Goal: Task Accomplishment & Management: Complete application form

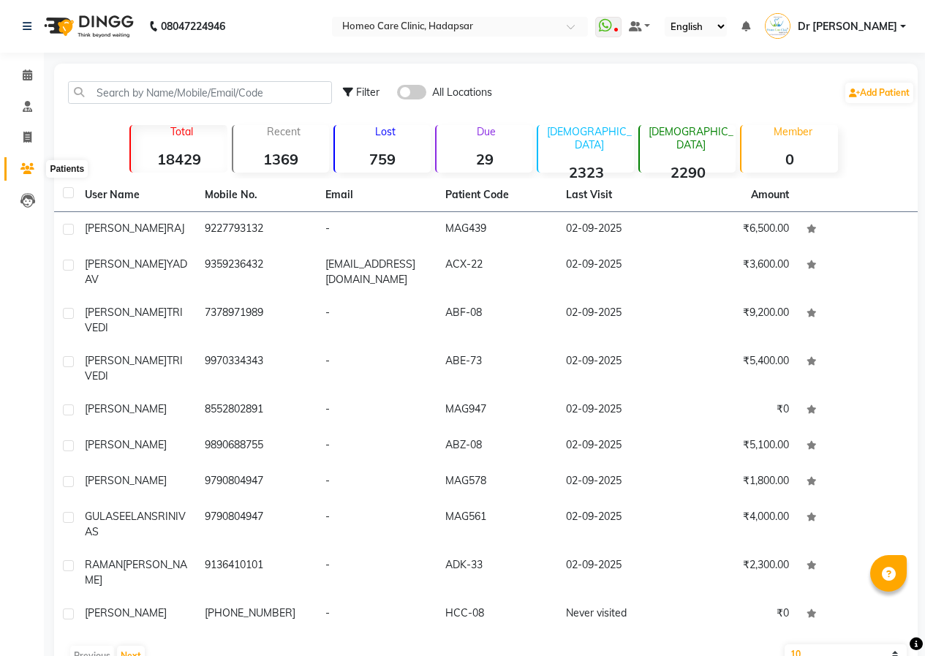
click at [29, 168] on icon at bounding box center [27, 168] width 14 height 11
click at [23, 72] on icon at bounding box center [28, 74] width 10 height 11
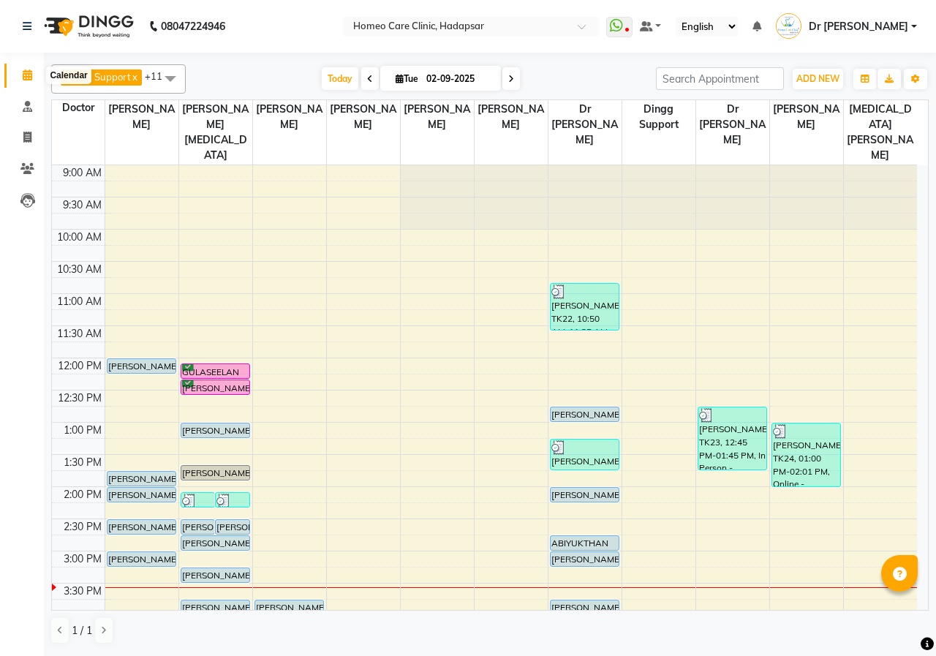
click at [26, 69] on icon at bounding box center [28, 74] width 10 height 11
click at [30, 170] on icon at bounding box center [27, 168] width 14 height 11
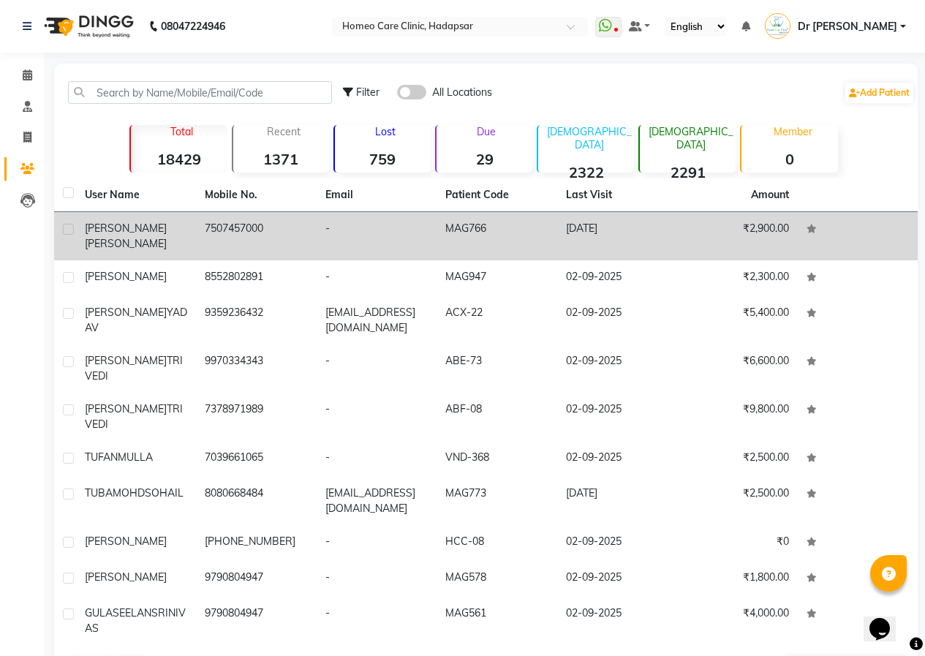
click at [356, 227] on td "-" at bounding box center [376, 236] width 120 height 48
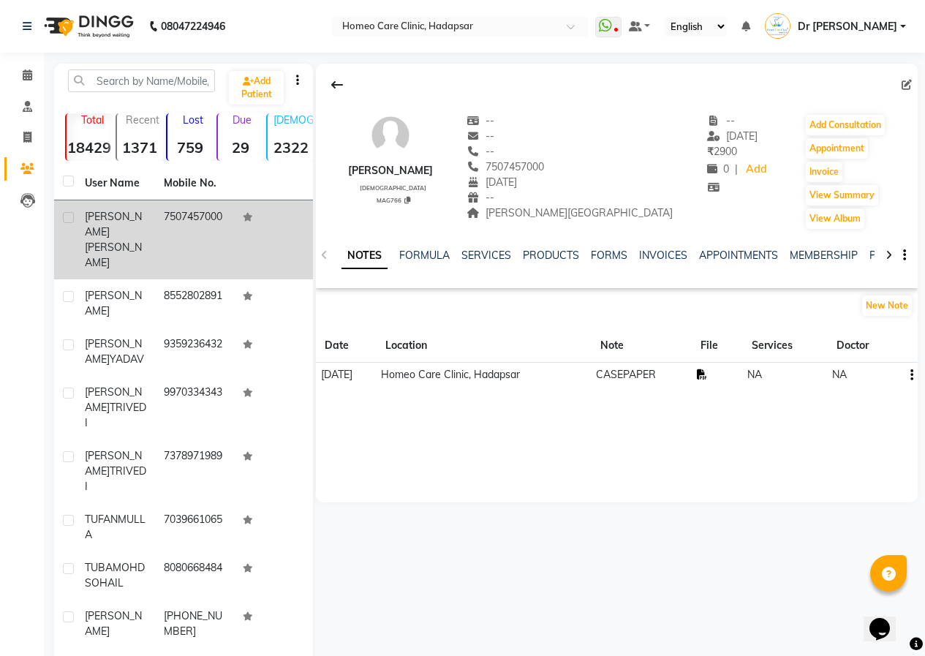
click at [707, 372] on icon at bounding box center [702, 374] width 10 height 10
click at [816, 124] on button "Add Consultation" at bounding box center [844, 125] width 79 height 20
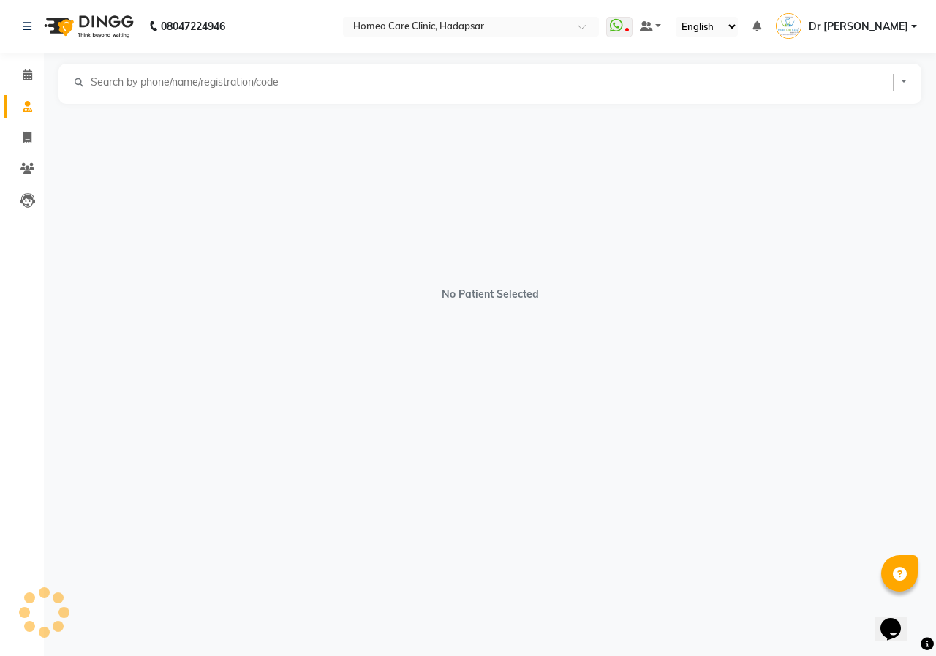
select select "male"
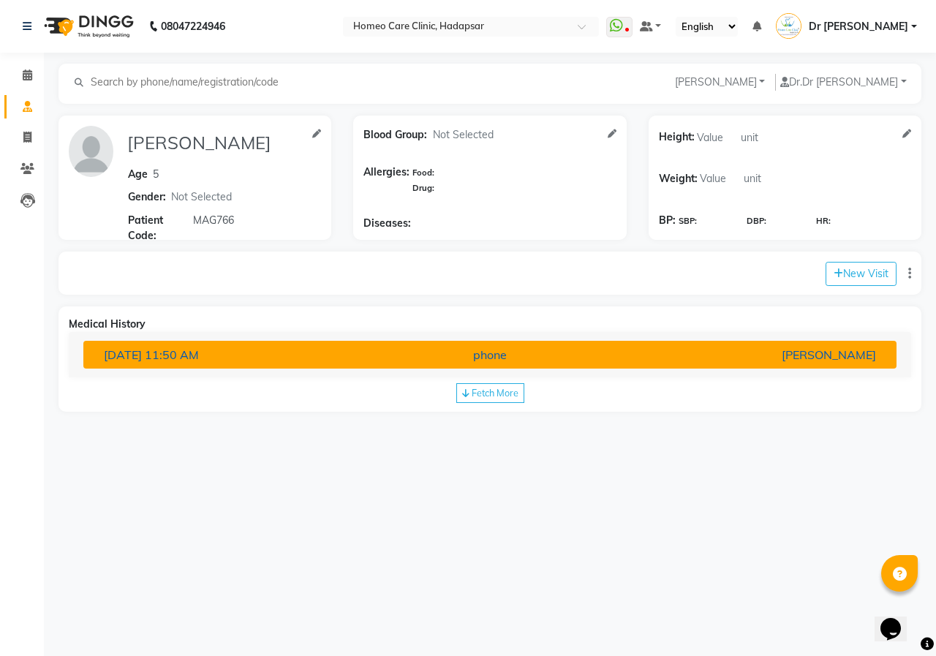
click at [496, 354] on div "phone" at bounding box center [489, 355] width 265 height 18
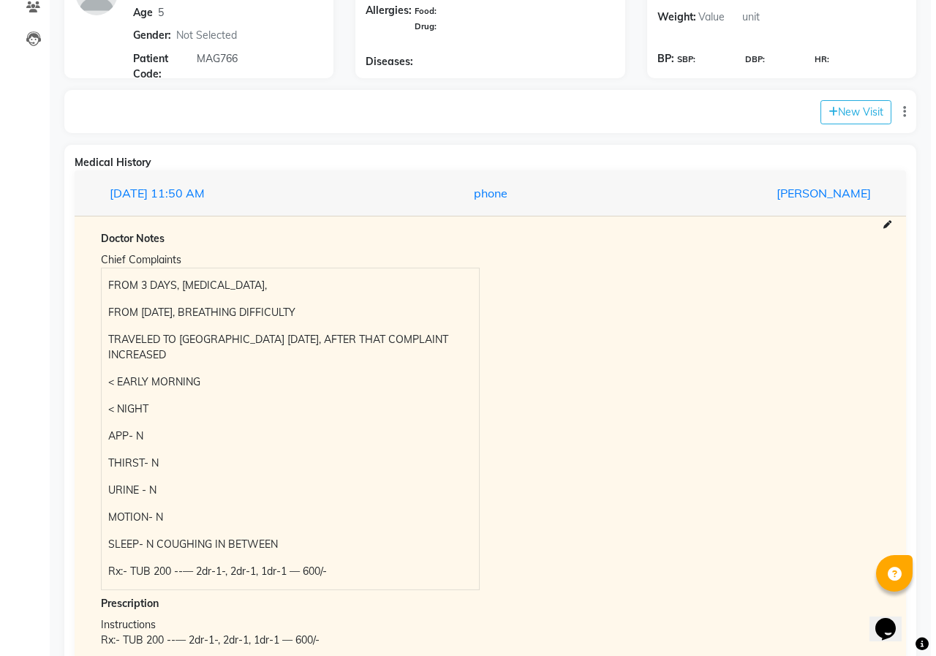
scroll to position [219, 0]
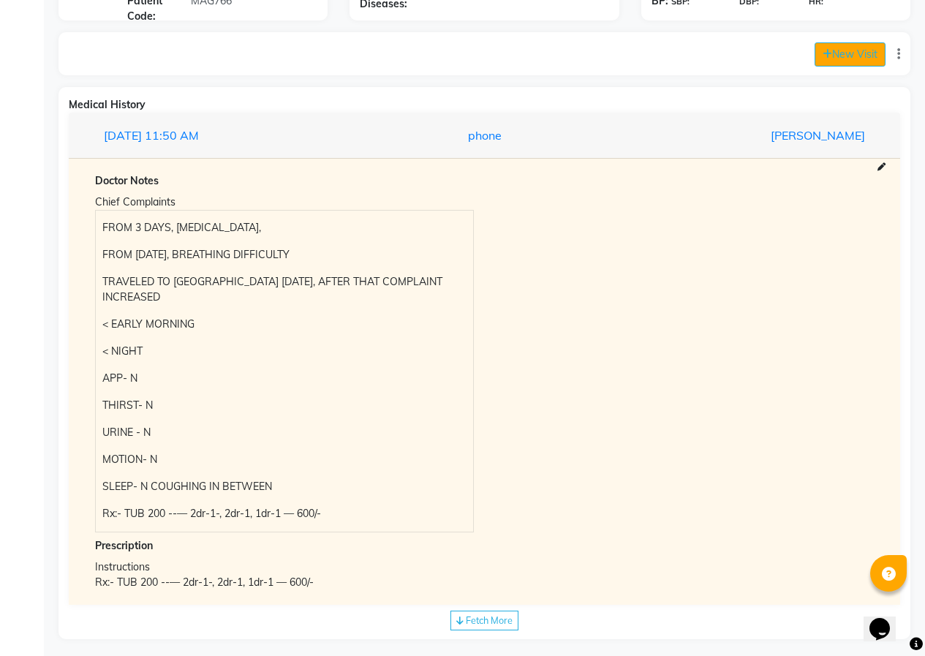
click at [832, 58] on button "New Visit" at bounding box center [849, 54] width 71 height 24
select select "940"
select select "inPerson"
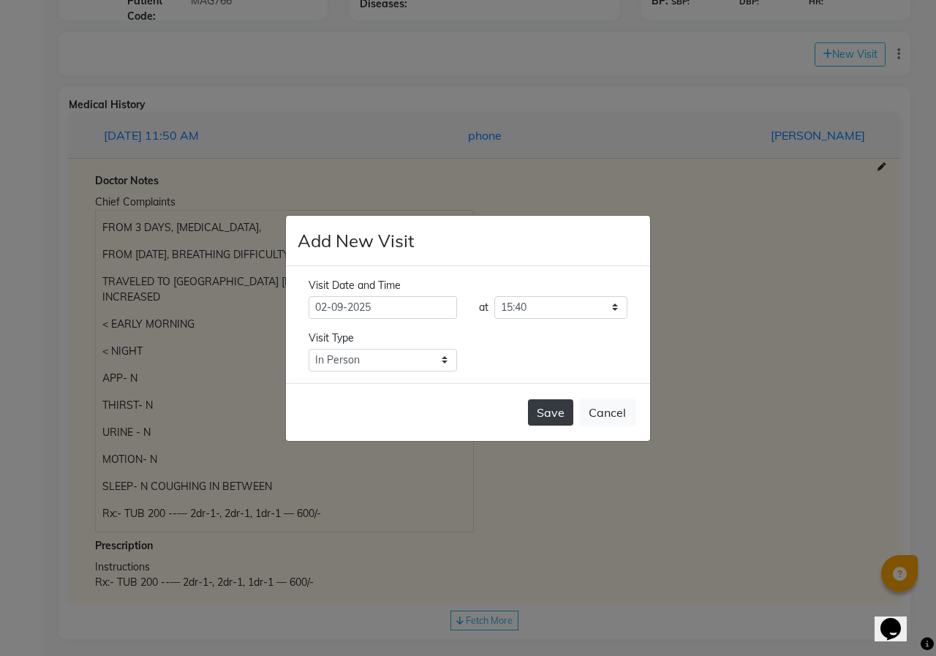
click at [560, 410] on button "Save" at bounding box center [550, 412] width 45 height 26
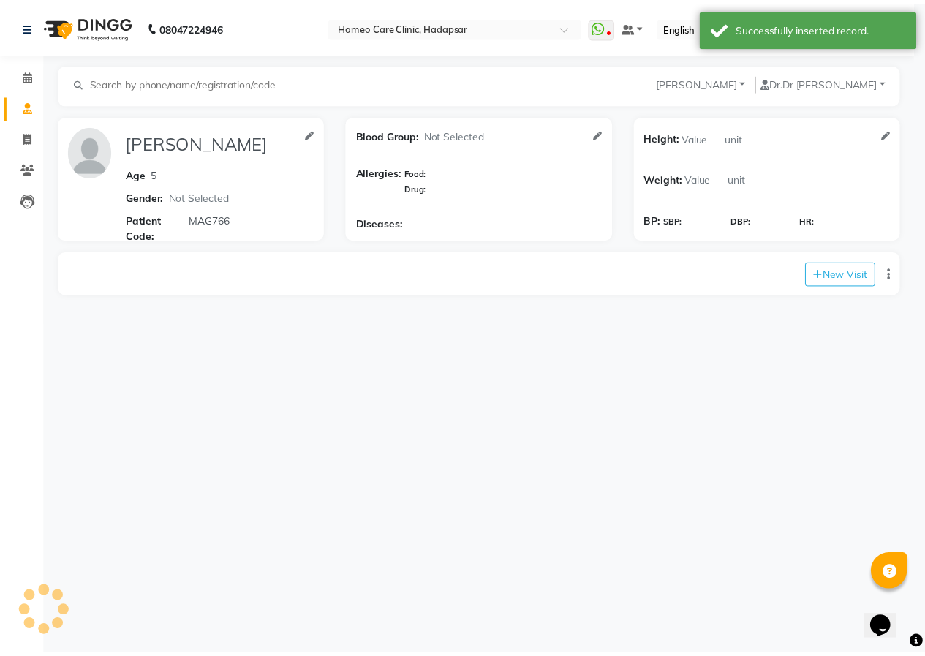
scroll to position [0, 0]
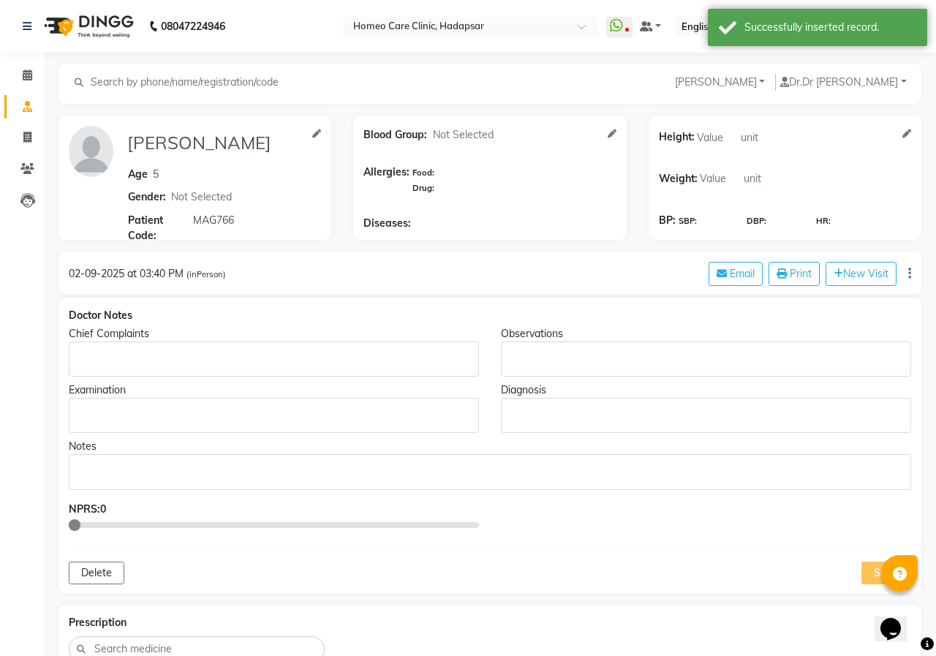
type input "VIRAJ SINGH"
type input "5"
select select "male"
type input "MAG766"
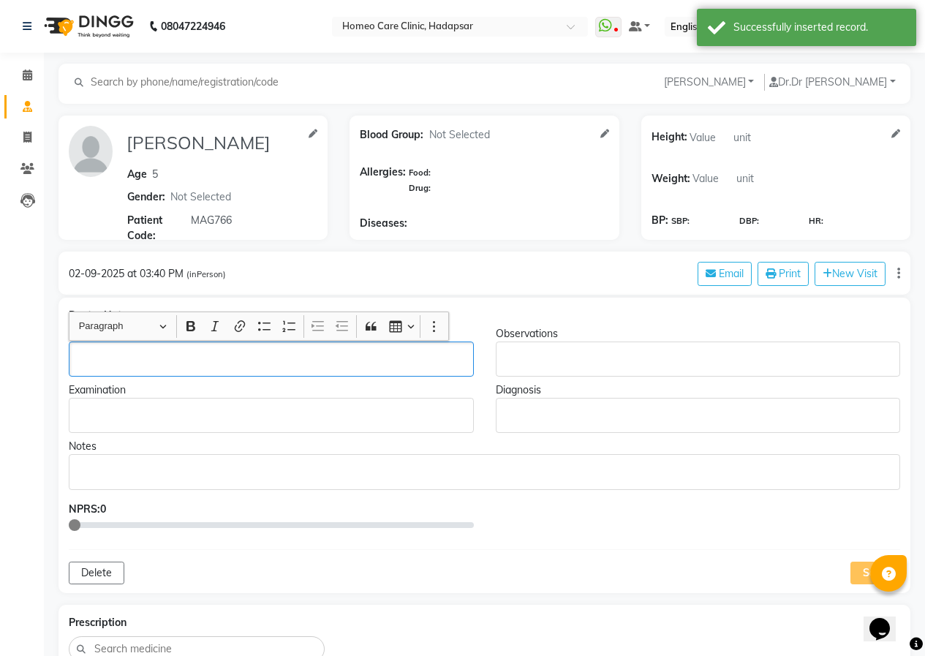
click at [85, 349] on div "Rich Text Editor, main" at bounding box center [271, 358] width 405 height 35
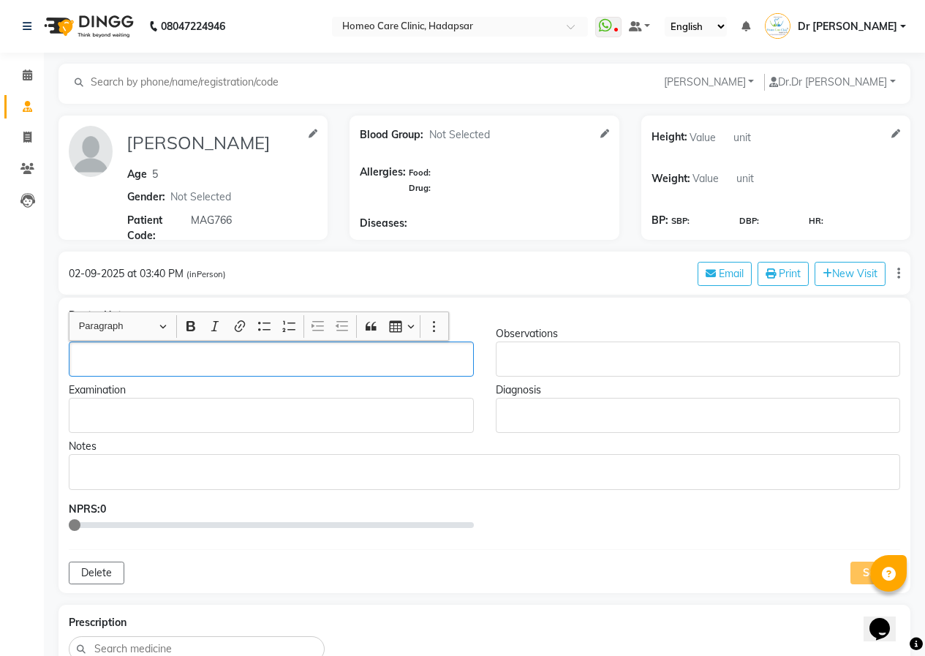
click at [232, 352] on p "Rich Text Editor, main" at bounding box center [270, 359] width 391 height 15
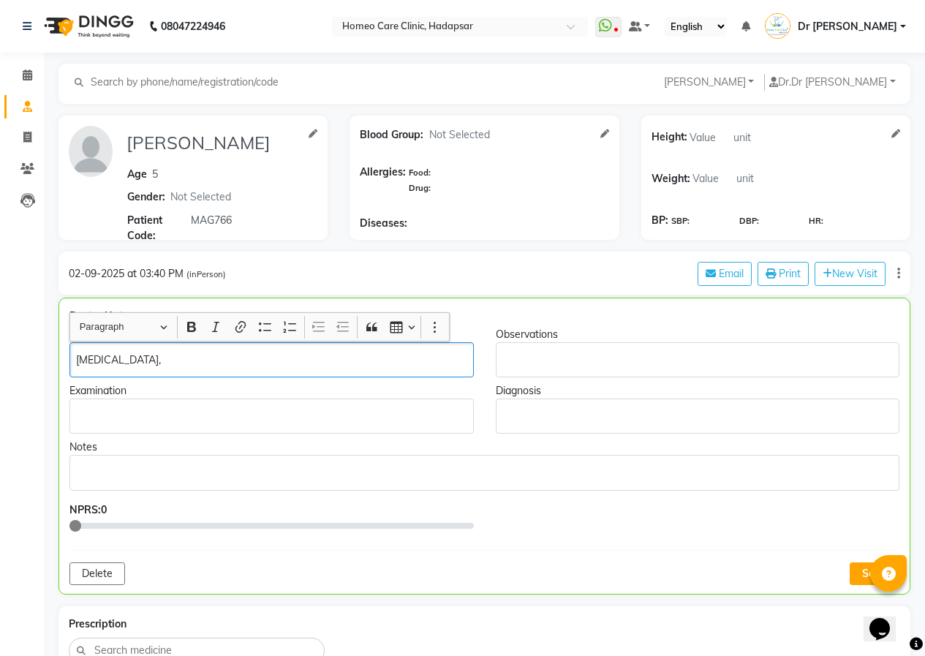
click at [73, 360] on div "THROAT PAIN," at bounding box center [271, 359] width 404 height 35
click at [371, 363] on p "FROM YESTURDAY, COUGH, FROM TODAY, THROAT PAIN," at bounding box center [271, 359] width 390 height 15
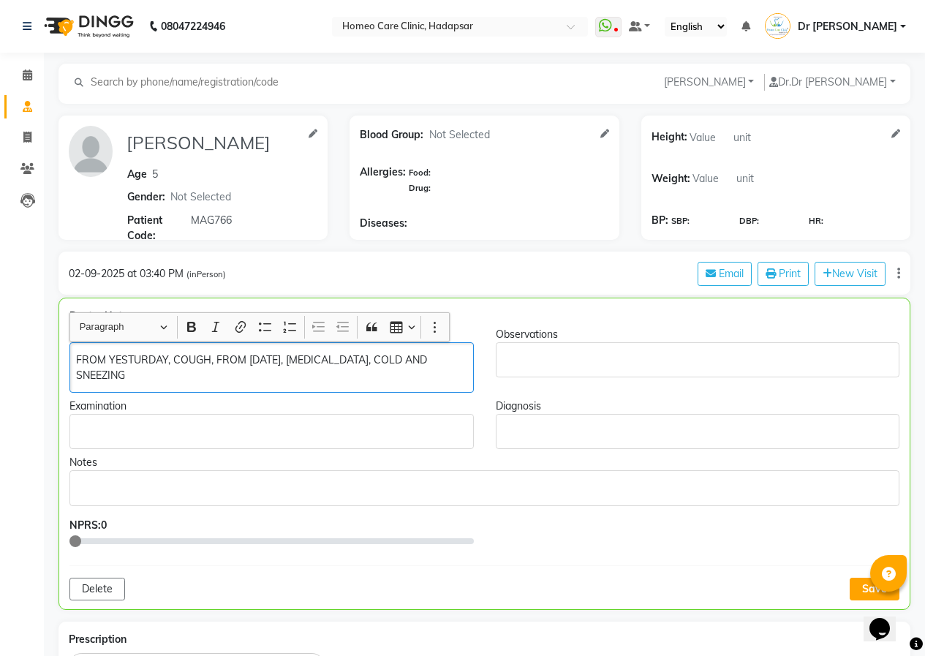
click at [213, 368] on p "FROM YESTURDAY, COUGH, FROM TODAY, THROAT PAIN, COLD AND SNEEZING" at bounding box center [271, 367] width 390 height 31
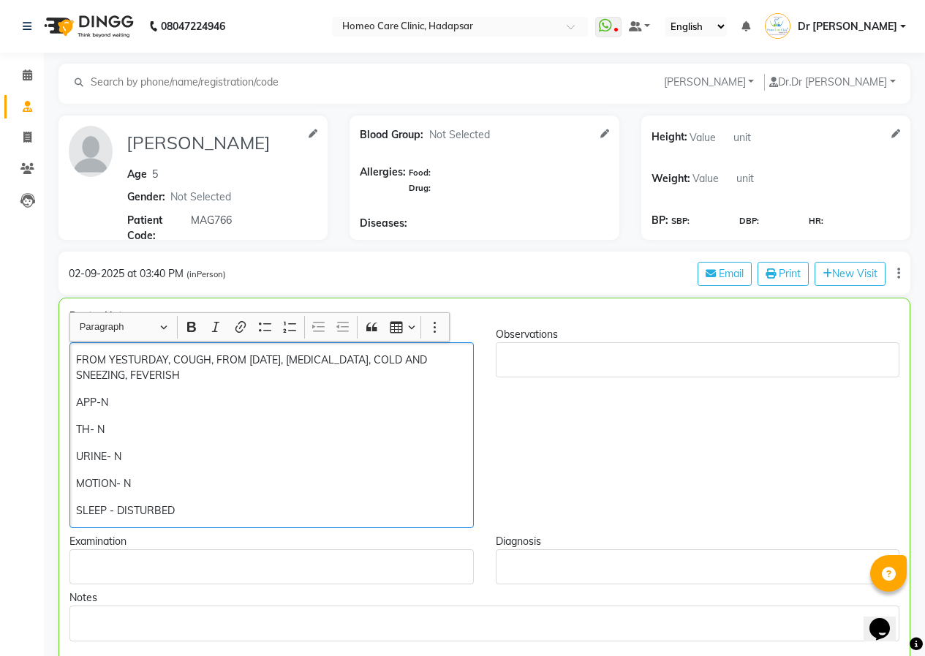
click at [217, 357] on p "FROM YESTURDAY, COUGH, FROM TODAY, THROAT PAIN, COLD AND SNEEZING, FEVERISH" at bounding box center [271, 367] width 390 height 31
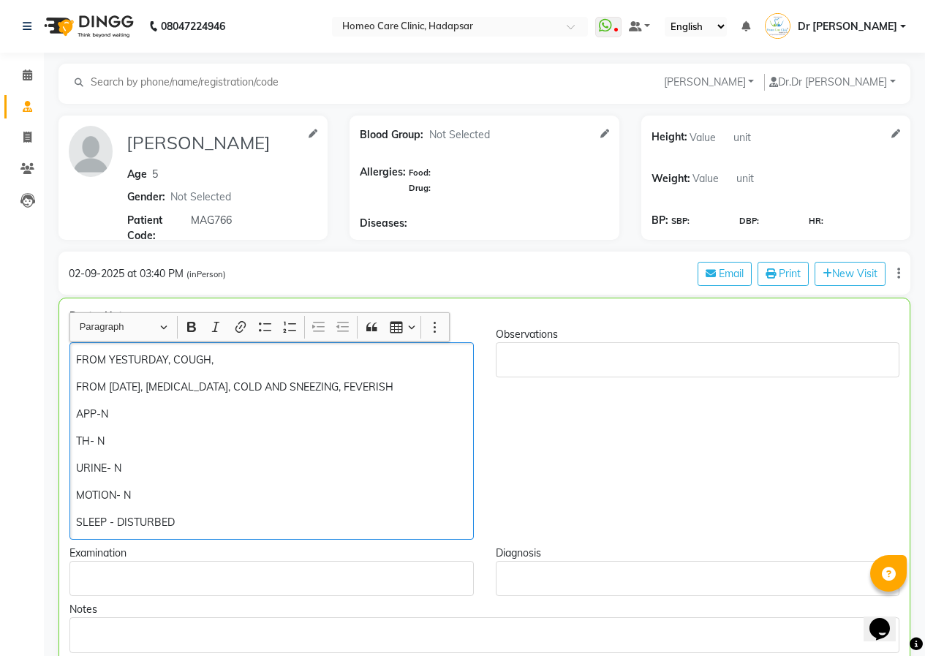
click at [106, 357] on p "FROM YESTURDAY, COUGH," at bounding box center [271, 359] width 390 height 15
click at [170, 358] on p "FROM YESTURDAY, COUGH," at bounding box center [271, 359] width 390 height 15
click at [266, 359] on p "FROM YESTURDAY NIGHT, COUGH," at bounding box center [271, 359] width 390 height 15
click at [143, 387] on p "FROM TODAY, THROAT PAIN, COLD AND SNEEZING, FEVERISH" at bounding box center [271, 386] width 390 height 15
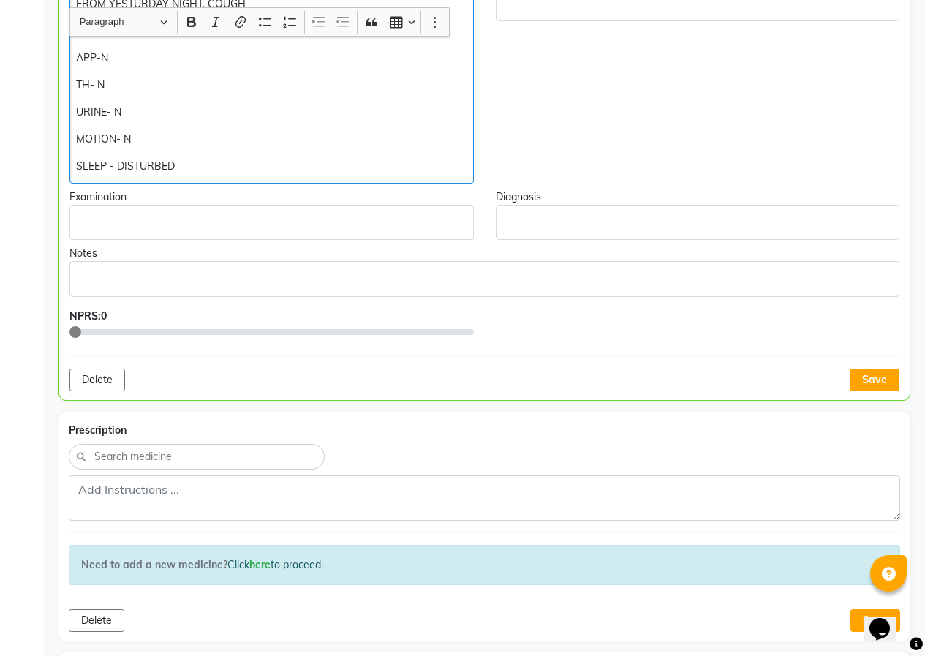
scroll to position [365, 0]
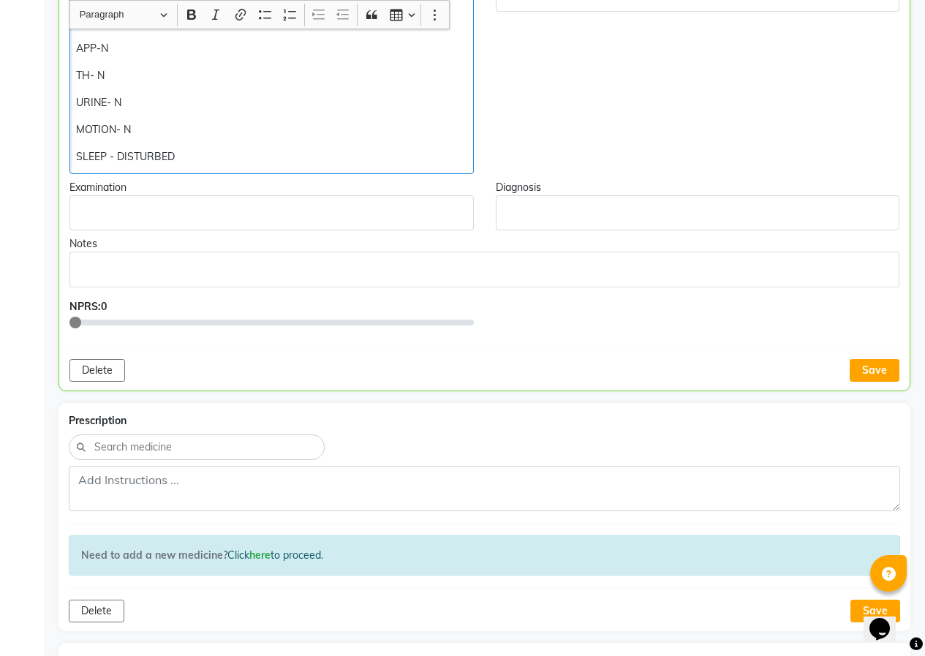
click at [865, 374] on button "Save" at bounding box center [874, 370] width 50 height 23
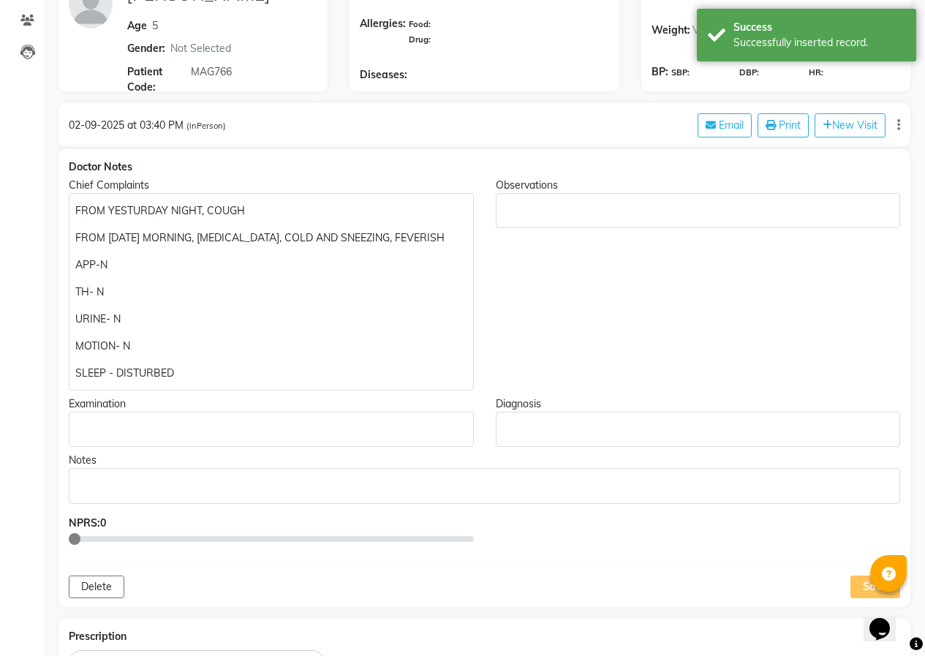
scroll to position [146, 0]
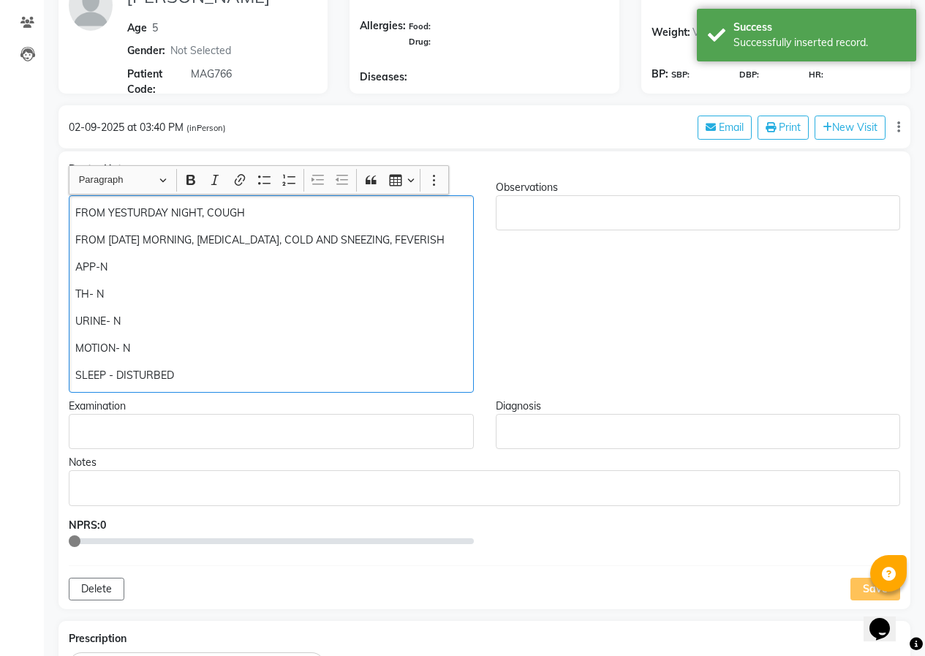
click at [302, 239] on p "FROM TODAY MORNING, THROAT PAIN, COLD AND SNEEZING, FEVERISH" at bounding box center [270, 239] width 391 height 15
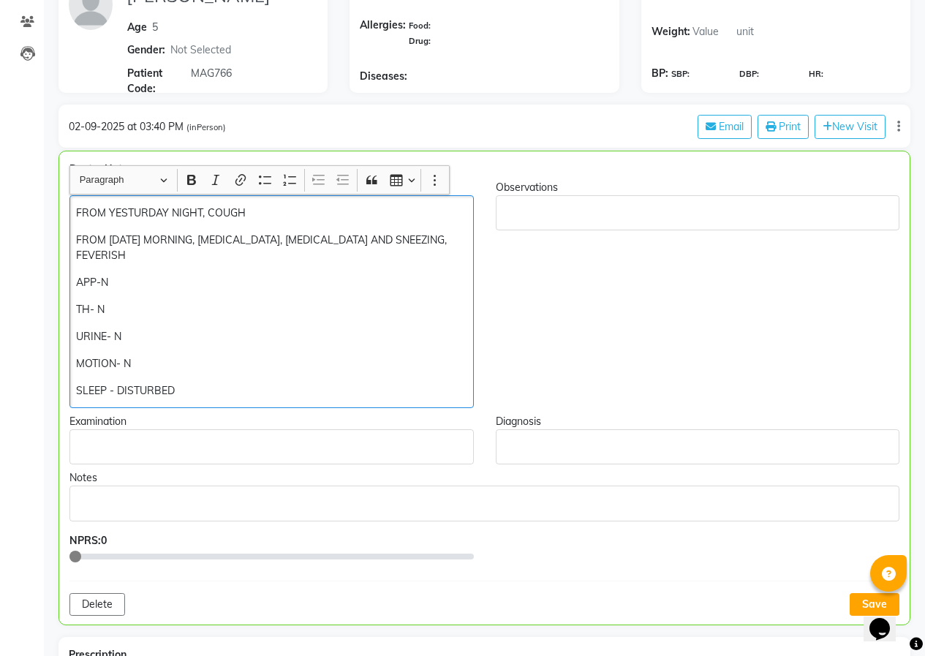
click at [188, 260] on p "FROM TODAY MORNING, THROAT PAIN, RUNNING NOSE AND SNEEZING, FEVERISH" at bounding box center [271, 247] width 390 height 31
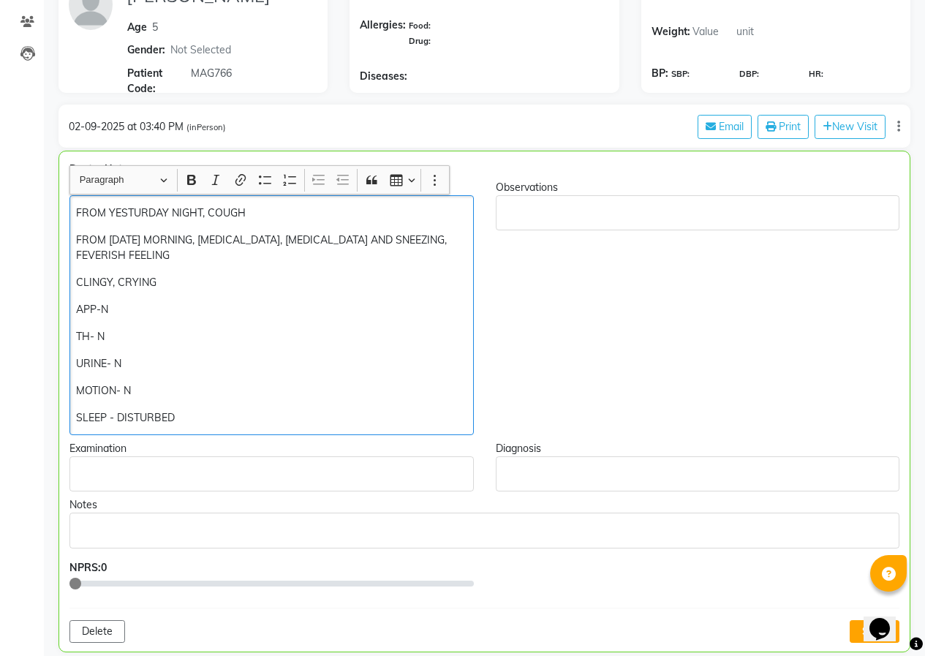
click at [267, 210] on p "FROM YESTURDAY NIGHT, COUGH" at bounding box center [271, 212] width 390 height 15
click at [200, 239] on p "FROM TODAY MORNING, THROAT PAIN, RUNNING NOSE AND SNEEZING, FEVERISH FEELING" at bounding box center [271, 247] width 390 height 31
click at [176, 286] on p "CLINGY, CRYING" at bounding box center [271, 282] width 390 height 15
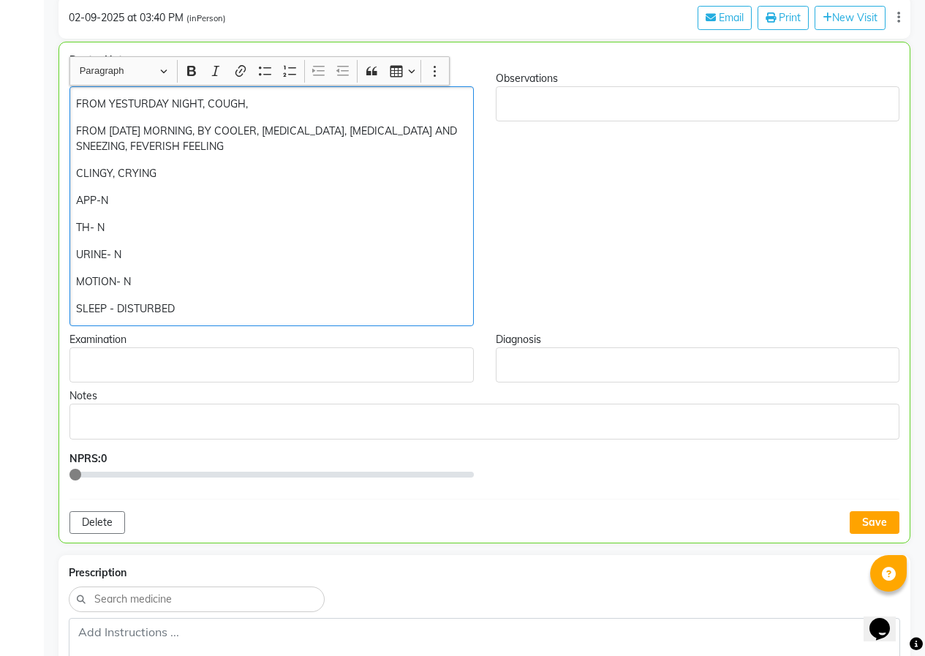
scroll to position [293, 0]
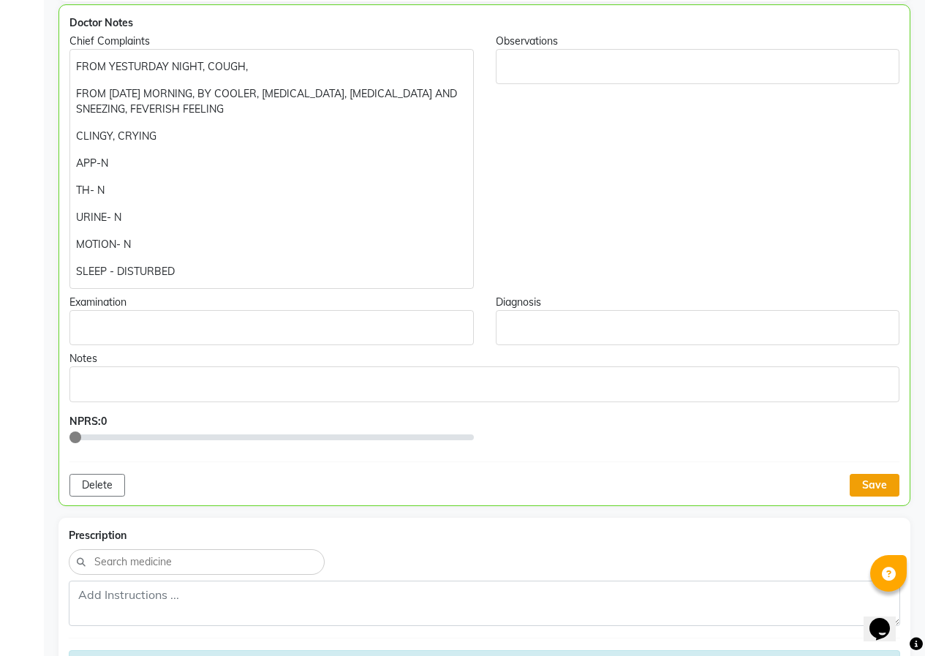
click at [857, 481] on button "Save" at bounding box center [874, 485] width 50 height 23
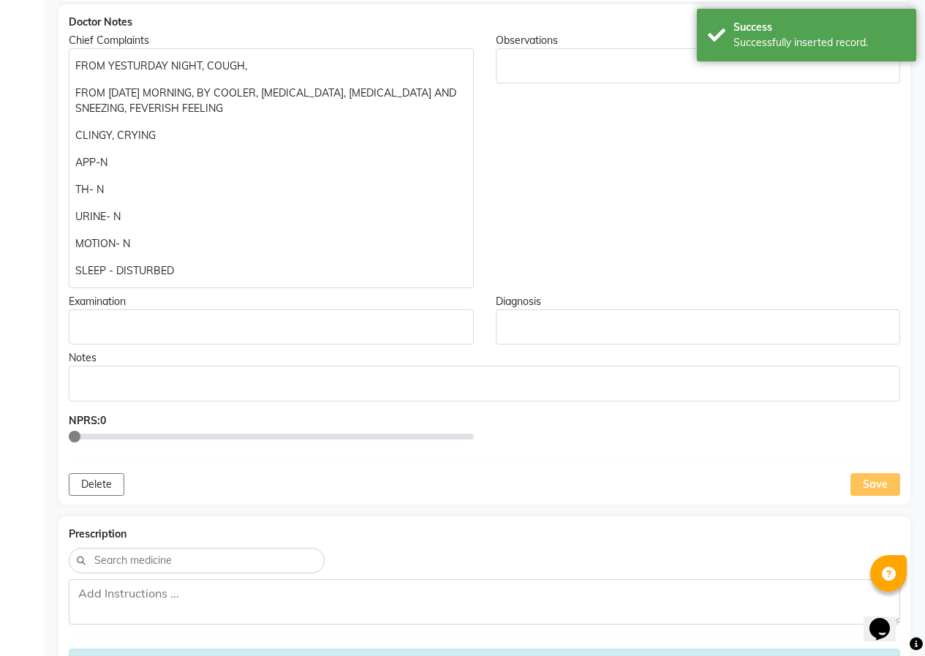
scroll to position [74, 0]
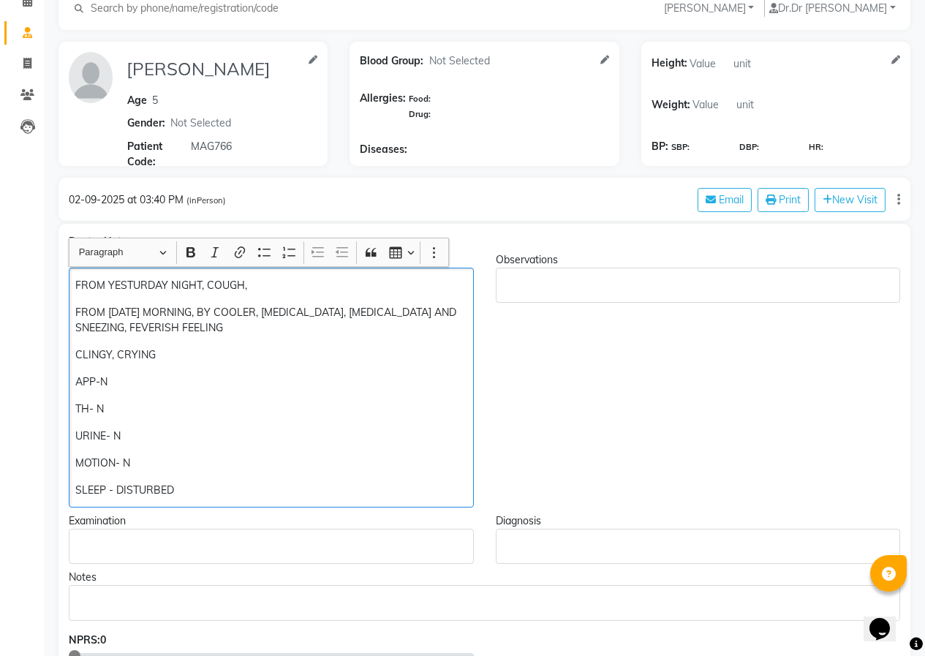
click at [263, 328] on p "FROM TODAY MORNING, BY COOLER, THROAT PAIN, RUNNING NOSE AND SNEEZING, FEVERISH…" at bounding box center [270, 320] width 391 height 31
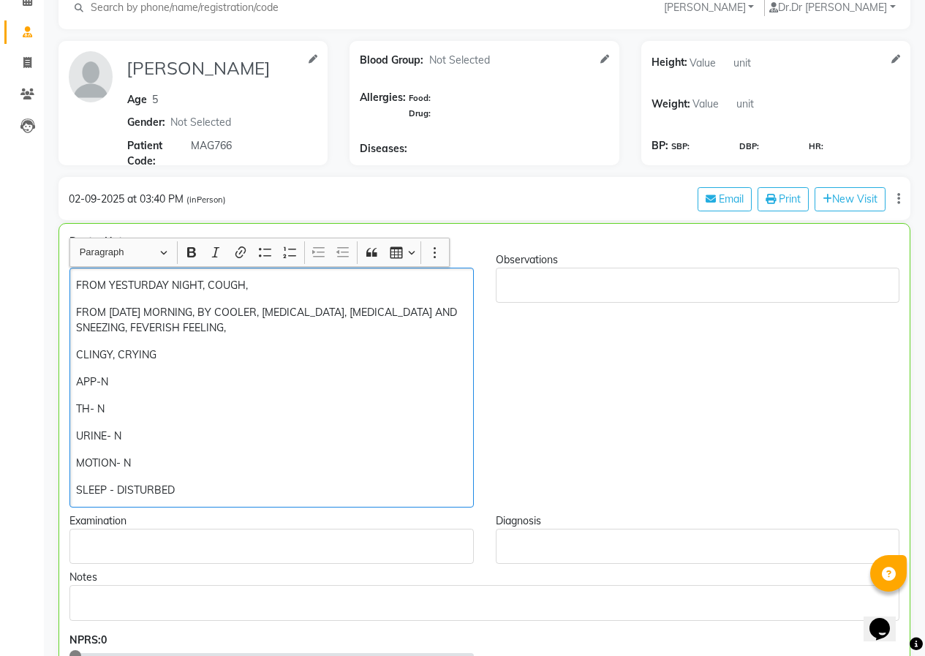
drag, startPoint x: 129, startPoint y: 382, endPoint x: 131, endPoint y: 391, distance: 9.0
click at [129, 383] on p "APP-N" at bounding box center [271, 381] width 390 height 15
click at [127, 417] on div "FROM YESTURDAY NIGHT, COUGH, FROM TODAY MORNING, BY COOLER, THROAT PAIN, RUNNIN…" at bounding box center [271, 388] width 404 height 240
click at [127, 408] on p "TH- N" at bounding box center [271, 408] width 390 height 15
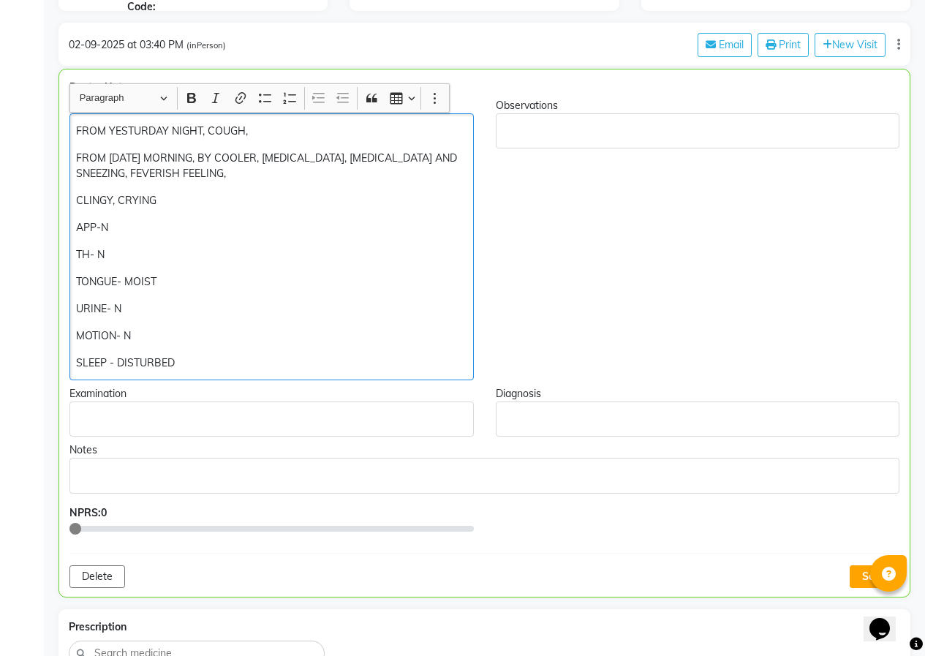
scroll to position [294, 0]
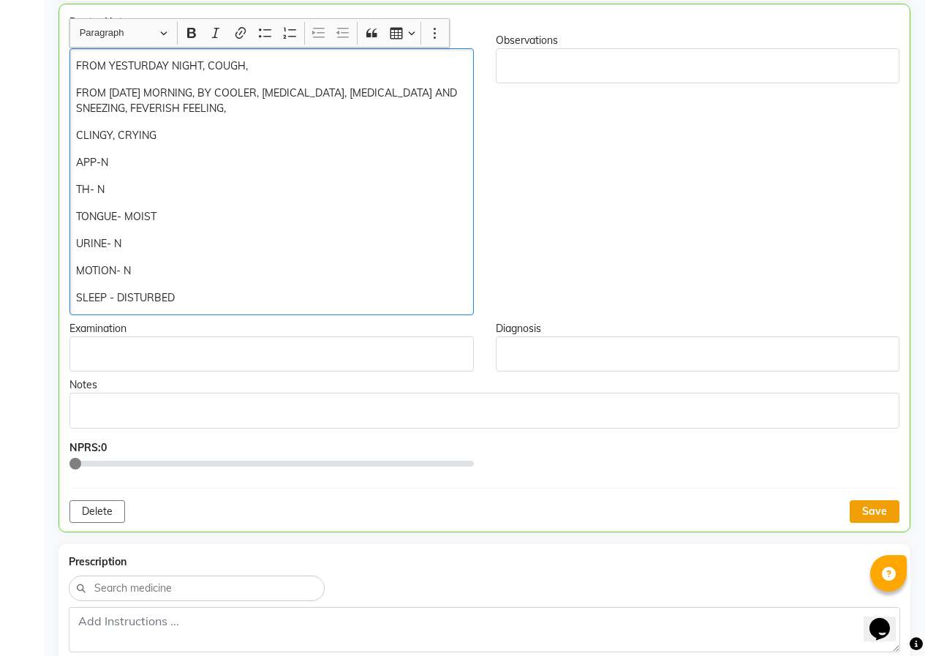
click at [862, 520] on button "Save" at bounding box center [874, 511] width 50 height 23
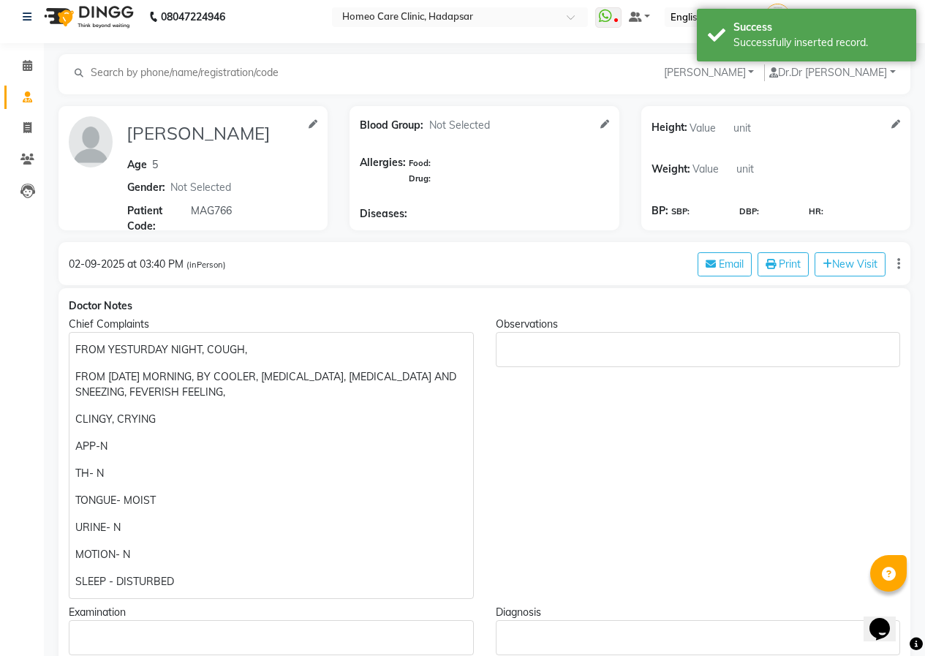
scroll to position [0, 0]
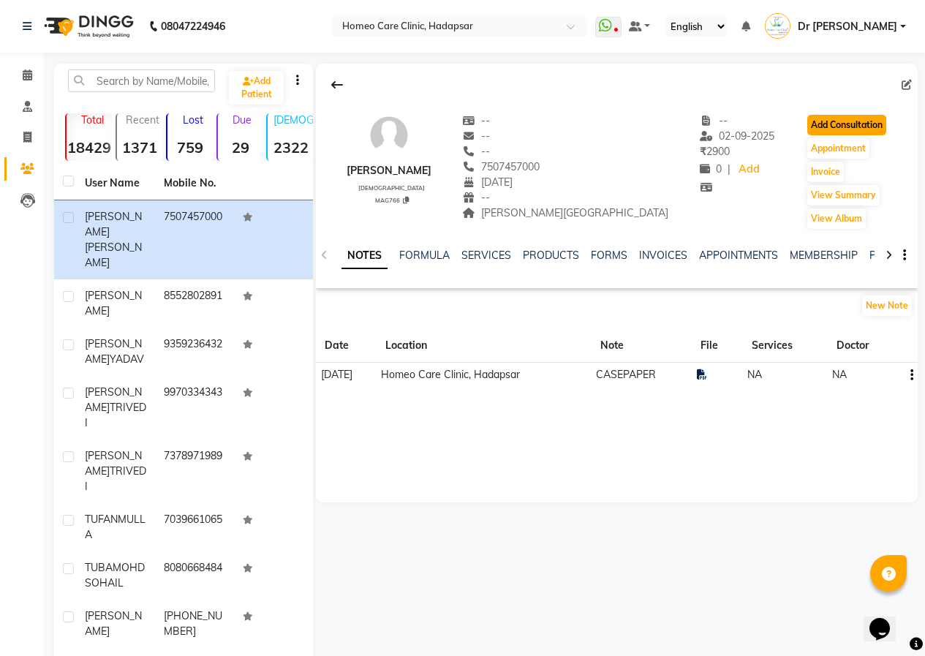
click at [807, 131] on button "Add Consultation" at bounding box center [846, 125] width 79 height 20
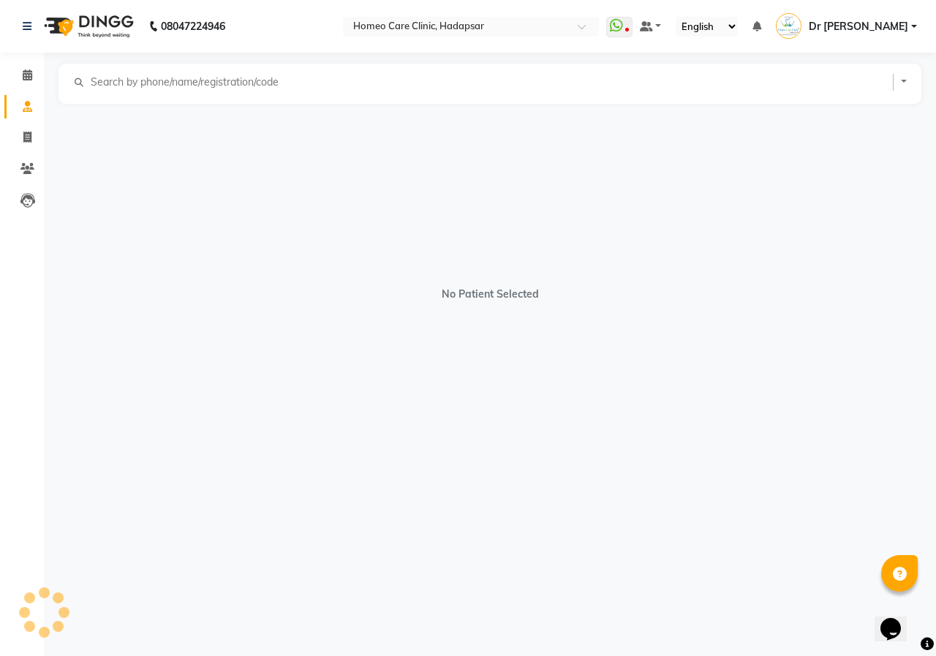
select select "male"
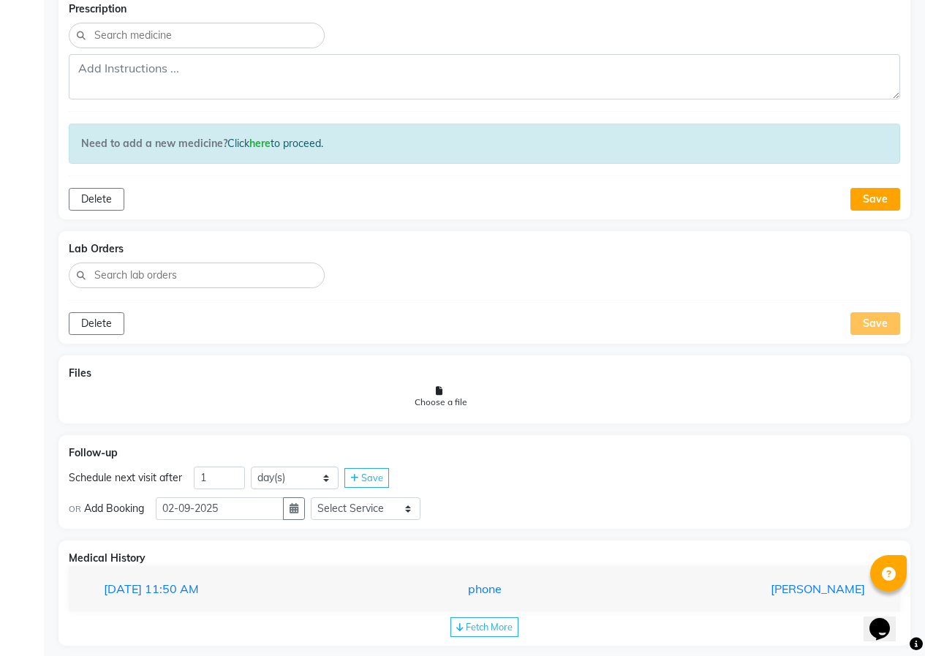
scroll to position [864, 0]
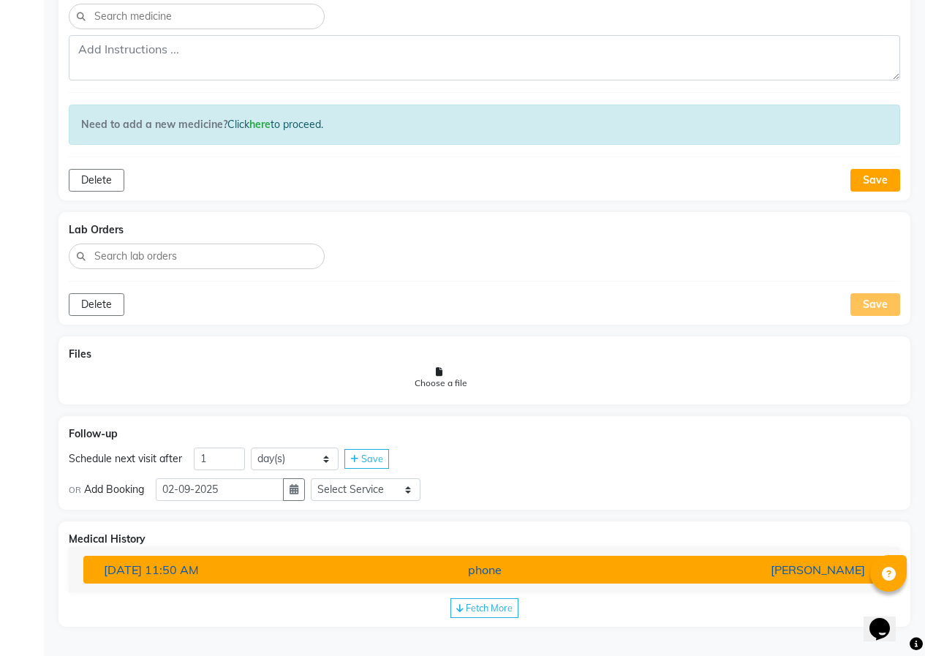
click at [543, 566] on div "phone" at bounding box center [484, 570] width 261 height 18
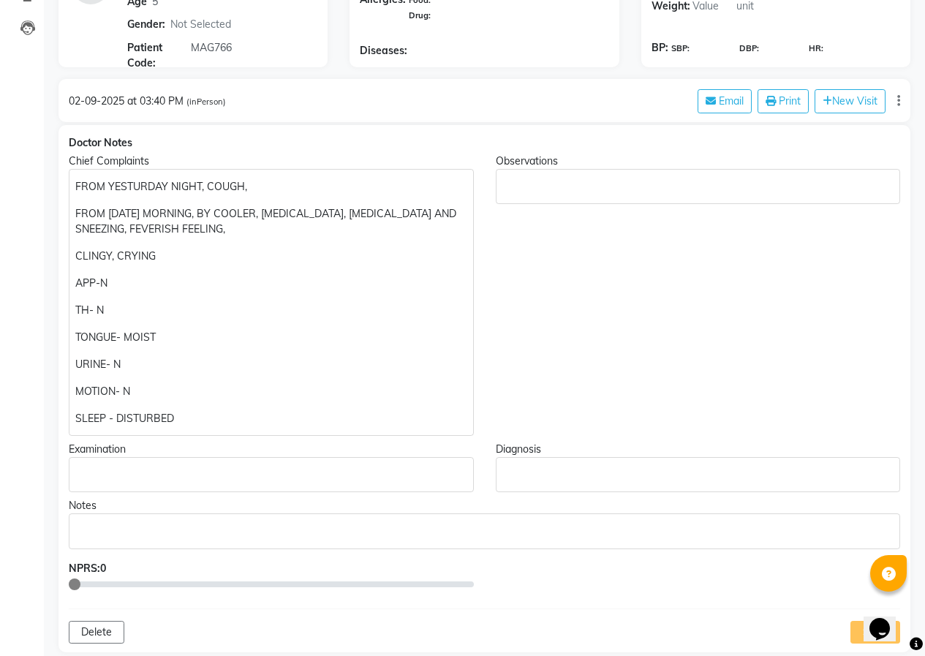
scroll to position [0, 0]
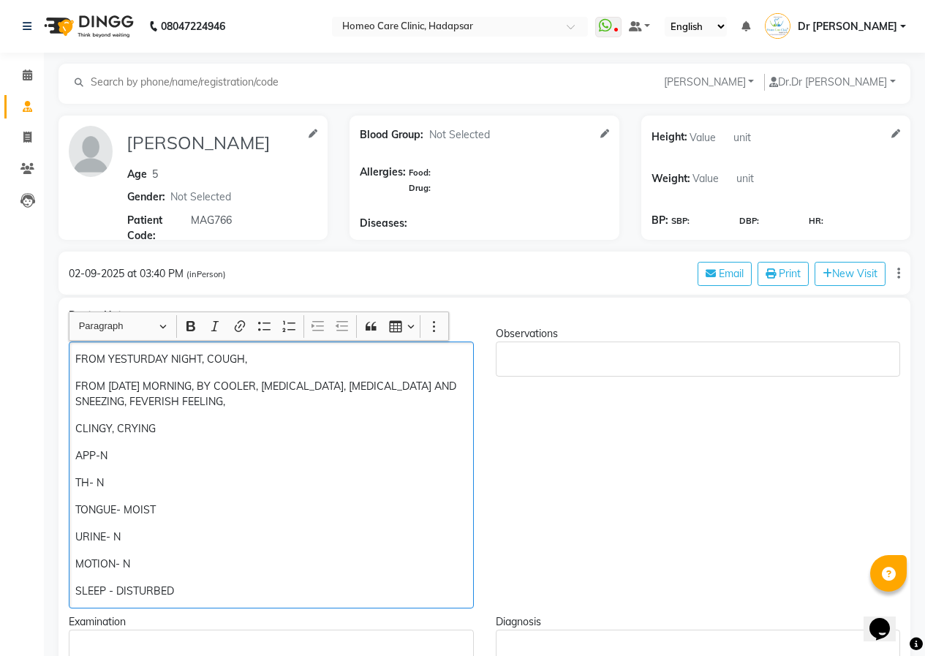
click at [70, 358] on div "FROM YESTURDAY NIGHT, COUGH, FROM TODAY MORNING, BY COOLER, THROAT PAIN, RUNNIN…" at bounding box center [271, 474] width 405 height 267
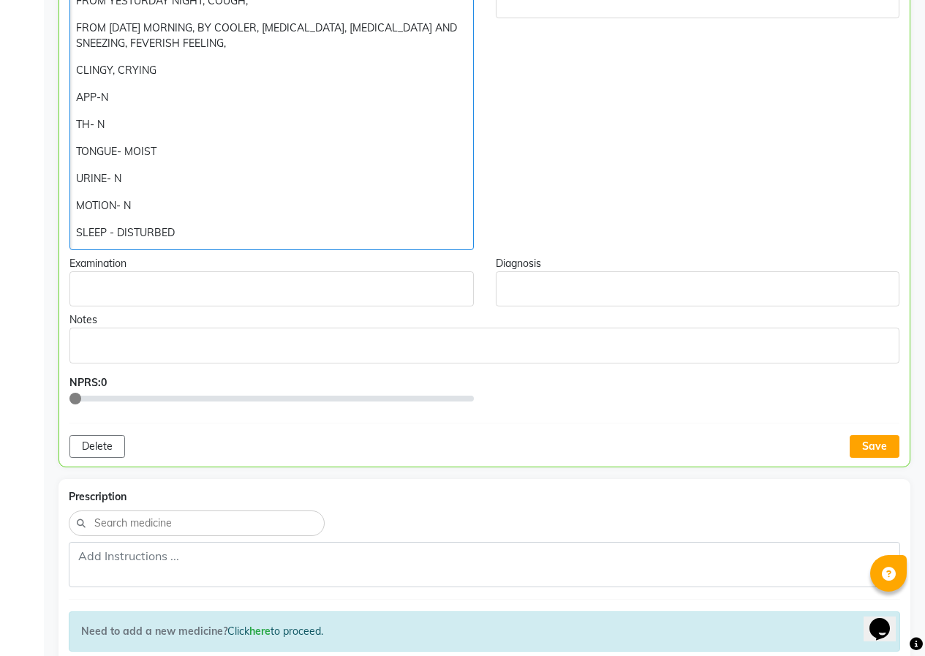
scroll to position [365, 0]
